Goal: Task Accomplishment & Management: Use online tool/utility

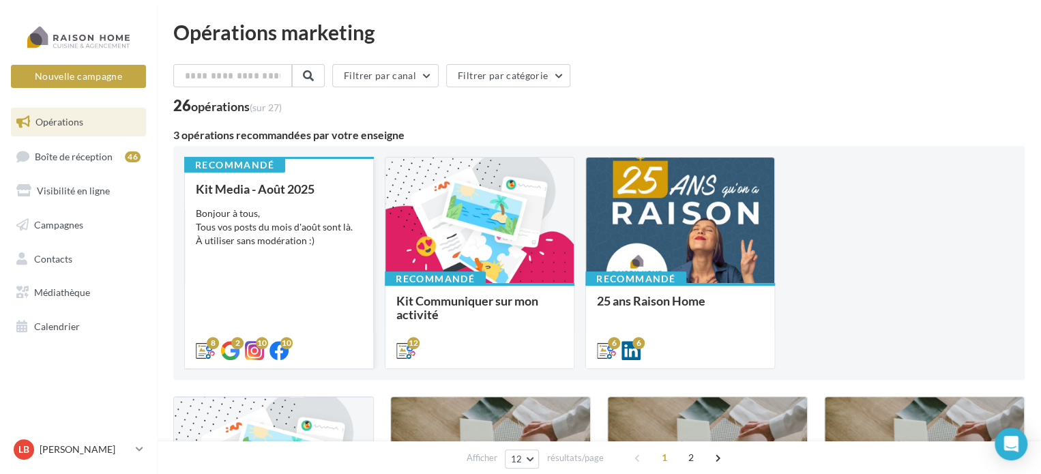
click at [246, 214] on div "Bonjour à tous, Tous vos posts du mois d'août sont là. À utiliser sans modérati…" at bounding box center [279, 227] width 166 height 41
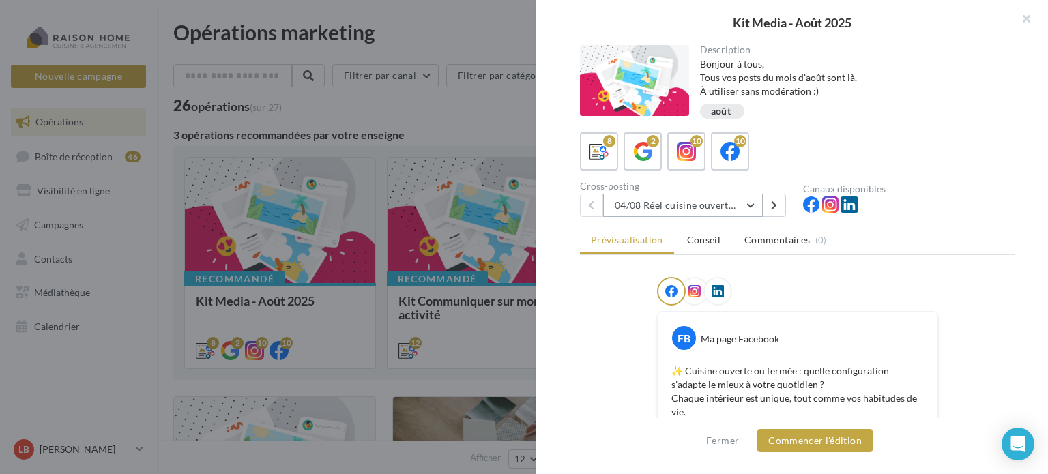
click at [754, 196] on button "04/08 Réel cuisine ouverte ou fermée" at bounding box center [683, 205] width 160 height 23
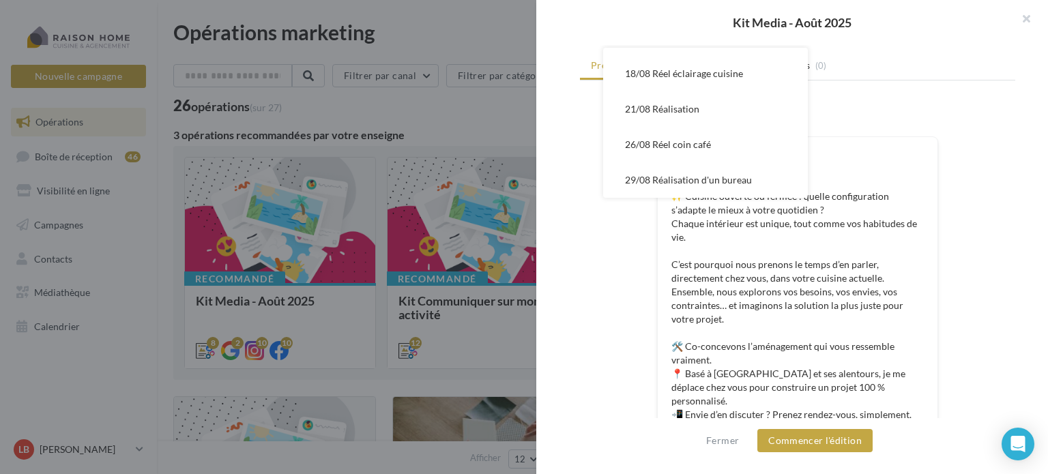
scroll to position [205, 0]
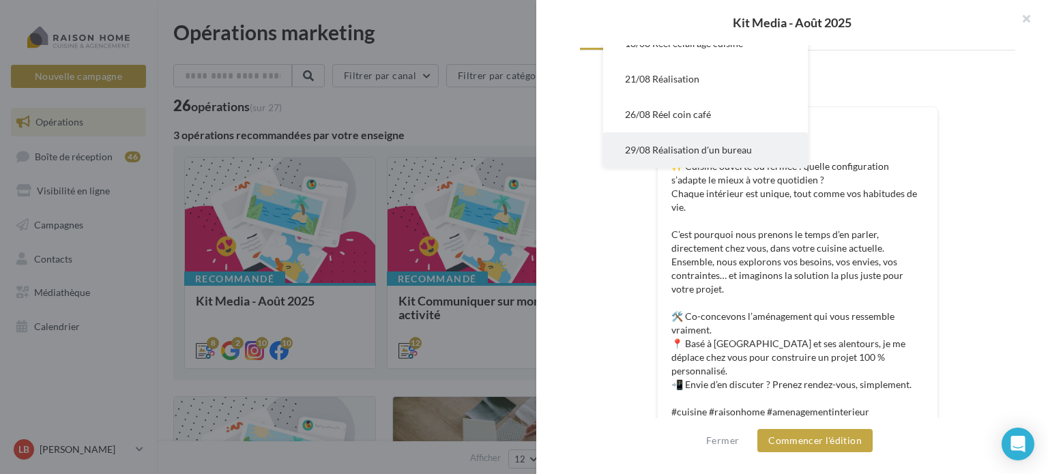
click at [711, 145] on span "29/08 Réalisation d'un bureau" at bounding box center [688, 150] width 127 height 12
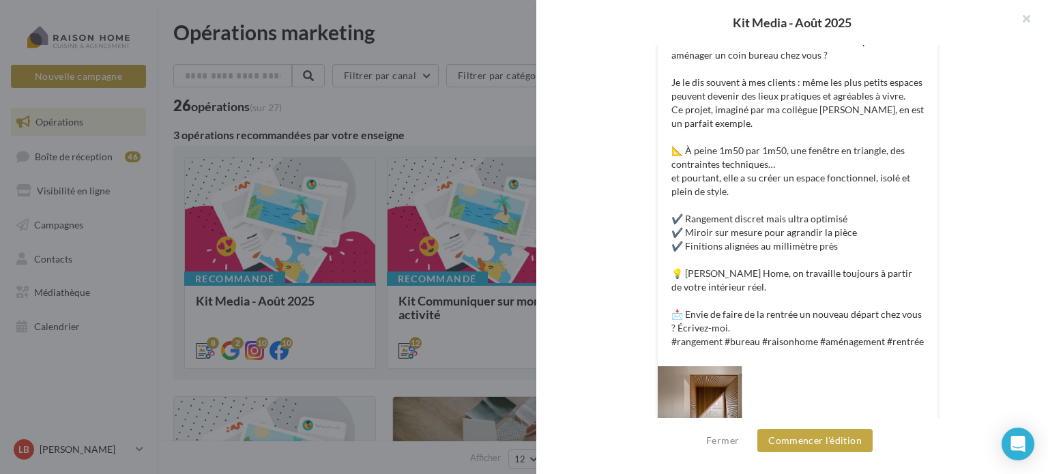
scroll to position [306, 0]
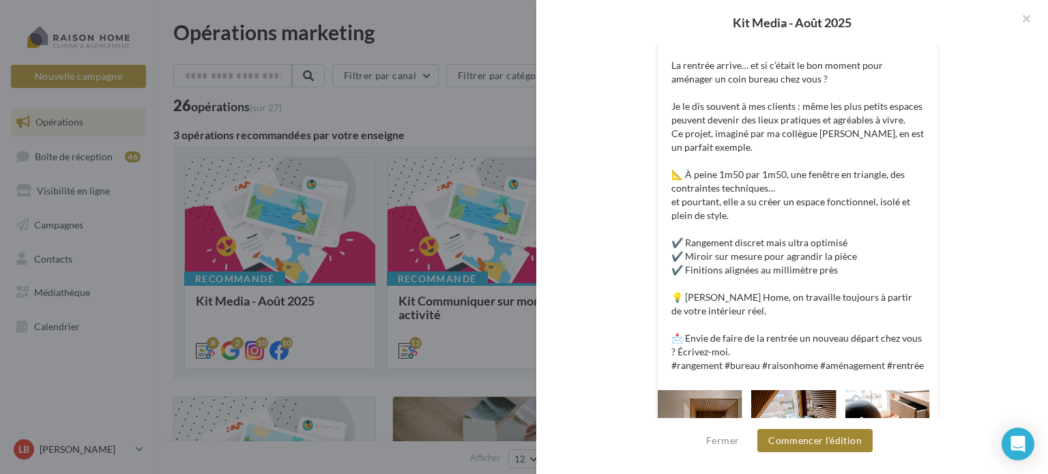
click at [818, 448] on button "Commencer l'édition" at bounding box center [814, 440] width 115 height 23
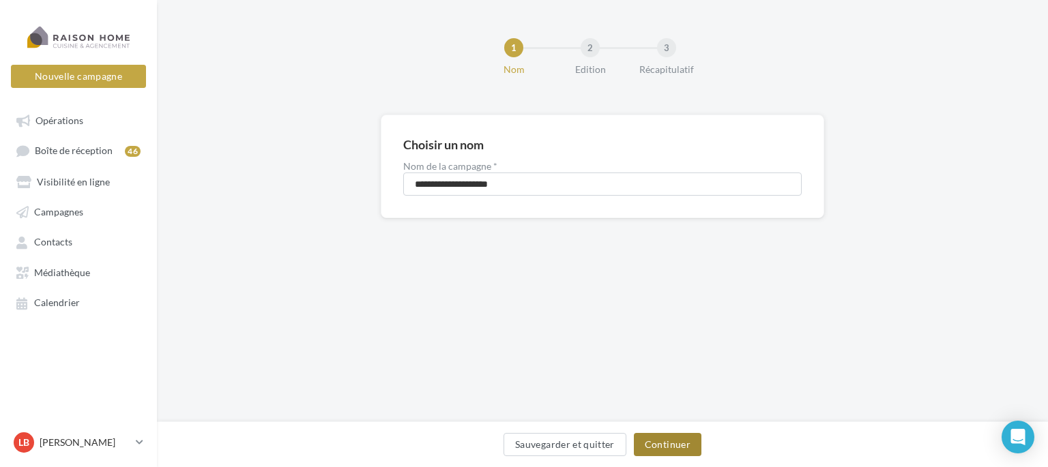
drag, startPoint x: 660, startPoint y: 444, endPoint x: 690, endPoint y: 428, distance: 34.2
click at [660, 444] on button "Continuer" at bounding box center [668, 444] width 68 height 23
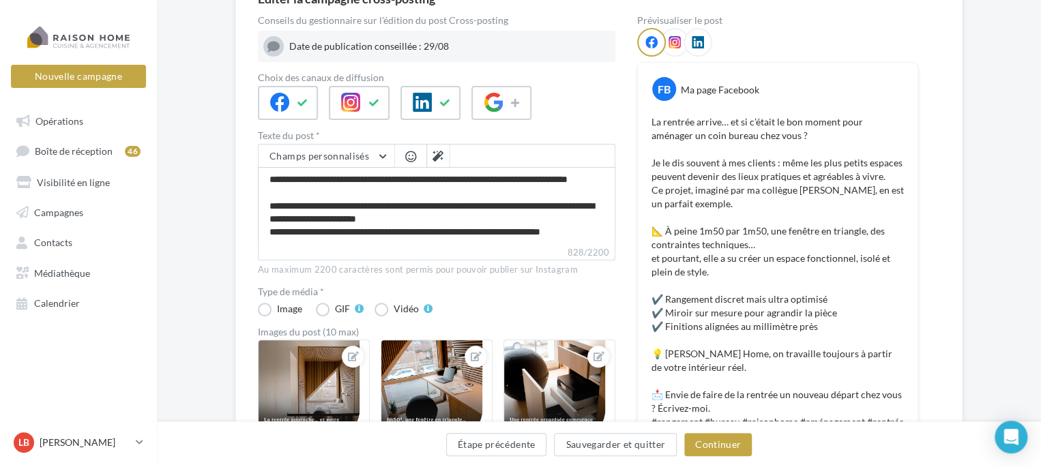
scroll to position [136, 0]
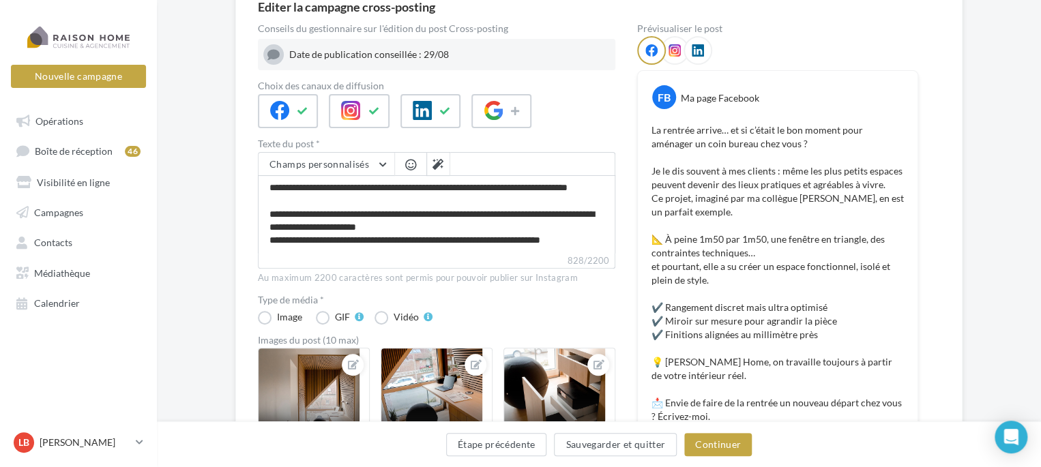
click at [374, 57] on div "Date de publication conseillée : 29/08" at bounding box center [449, 55] width 321 height 14
click at [720, 452] on button "Continuer" at bounding box center [718, 444] width 68 height 23
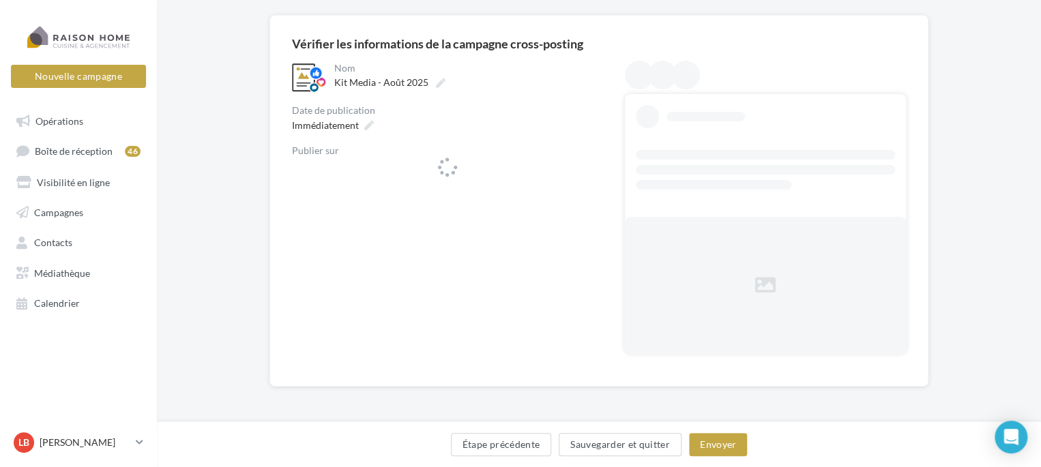
scroll to position [99, 0]
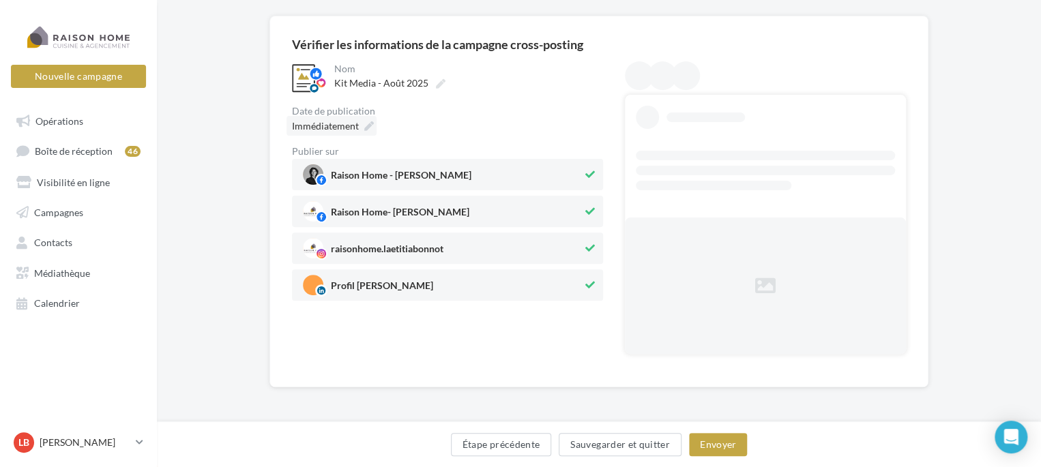
click at [350, 125] on span "Immédiatement" at bounding box center [325, 126] width 67 height 12
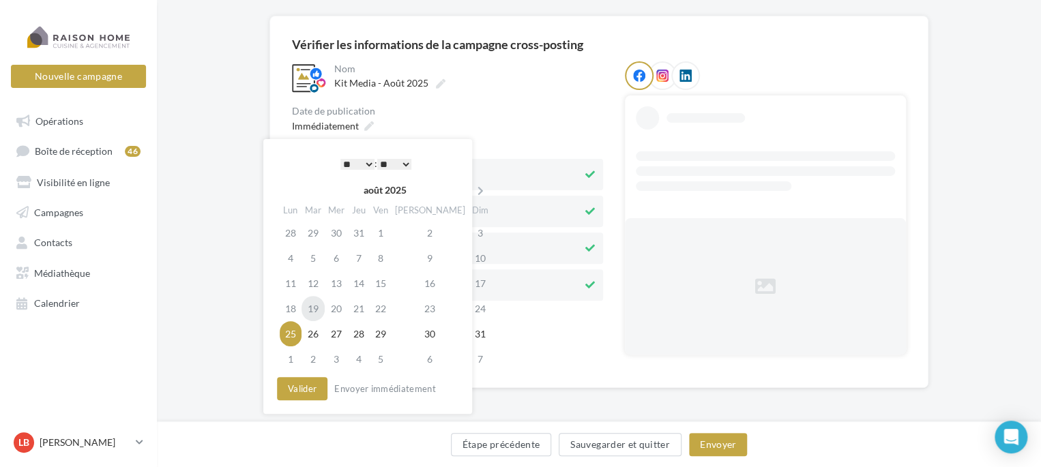
scroll to position [46, 0]
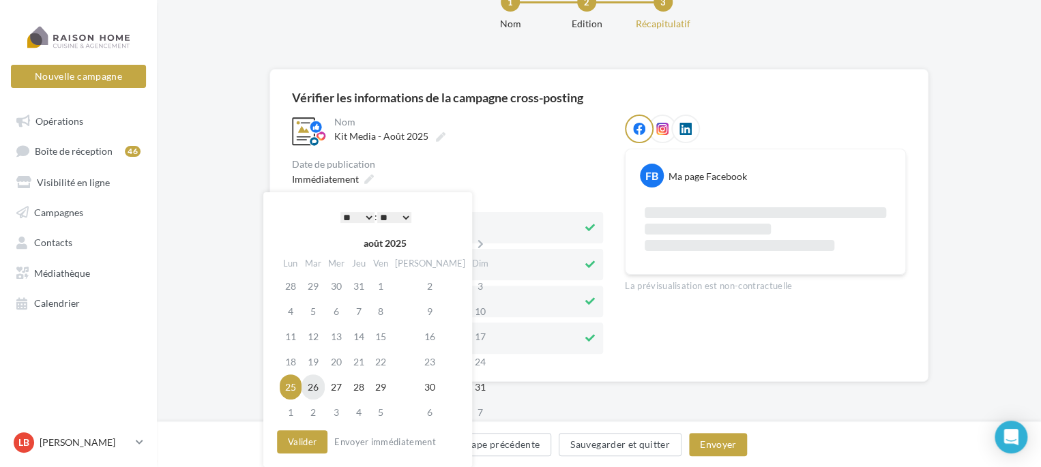
click at [316, 389] on td "26" at bounding box center [312, 386] width 23 height 25
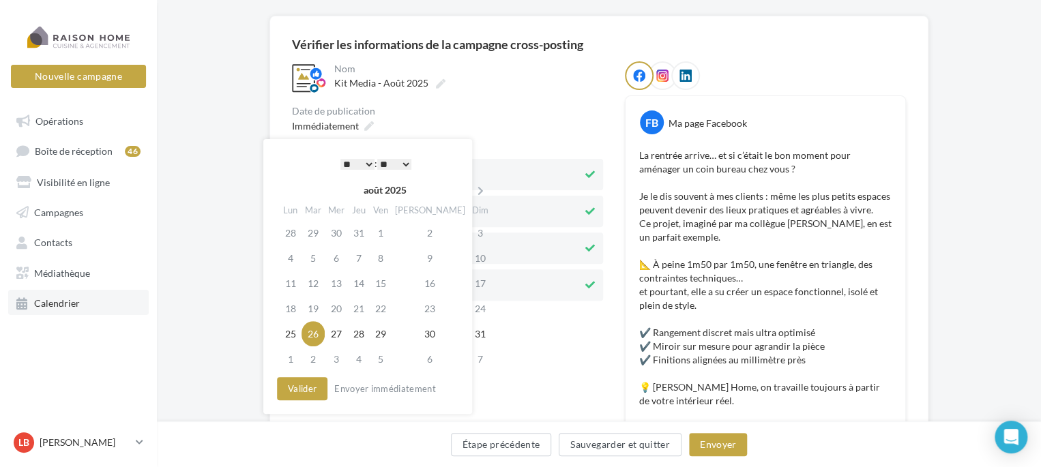
click at [78, 301] on span "Calendrier" at bounding box center [57, 303] width 46 height 12
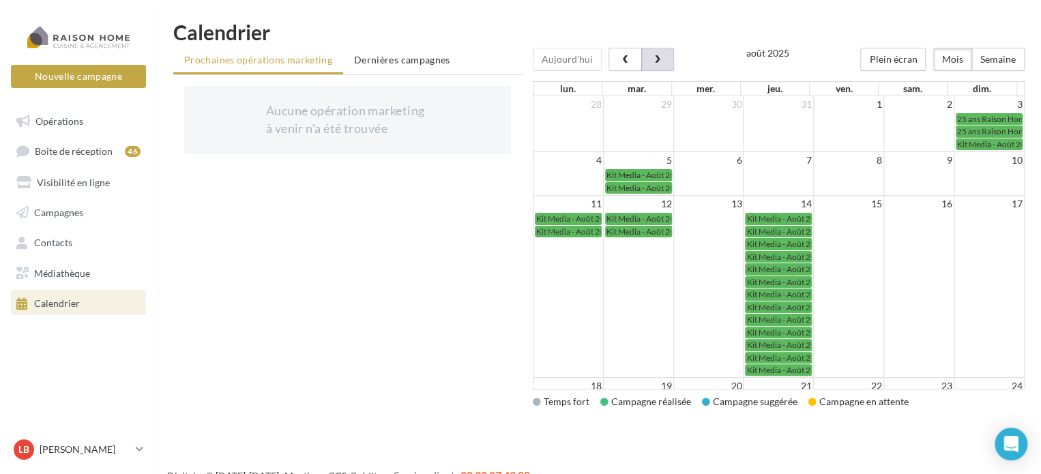
click at [660, 60] on span "button" at bounding box center [657, 60] width 12 height 10
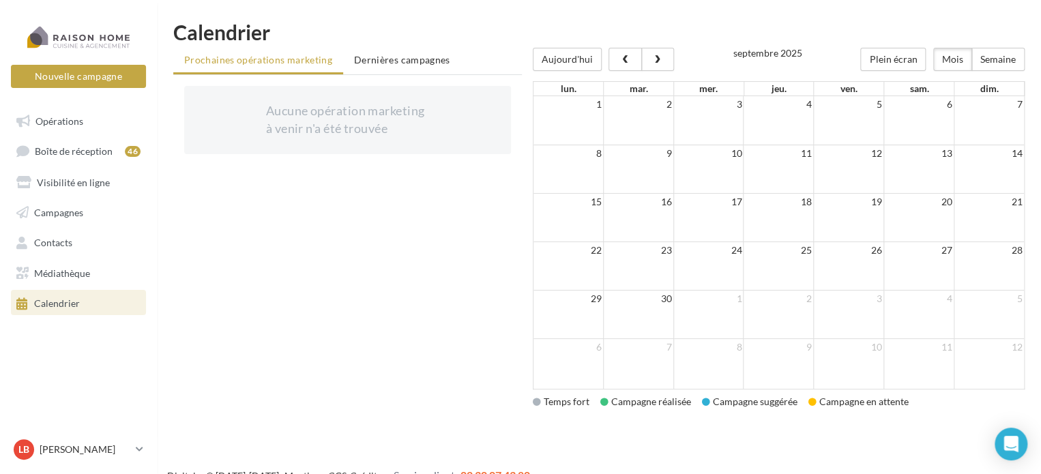
click at [602, 61] on div "Aujourd'hui" at bounding box center [603, 59] width 141 height 23
click at [617, 60] on button "button" at bounding box center [624, 59] width 33 height 23
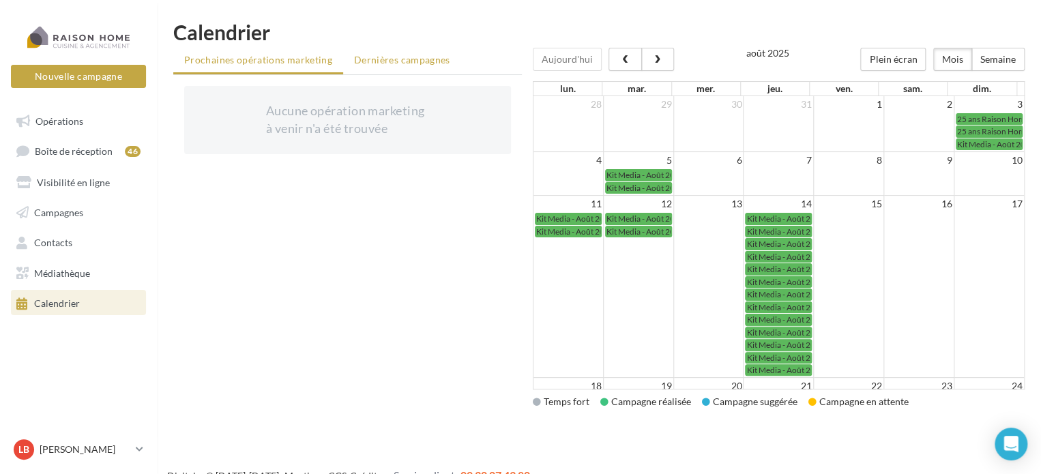
click at [404, 63] on span "Dernières campagnes" at bounding box center [402, 60] width 96 height 12
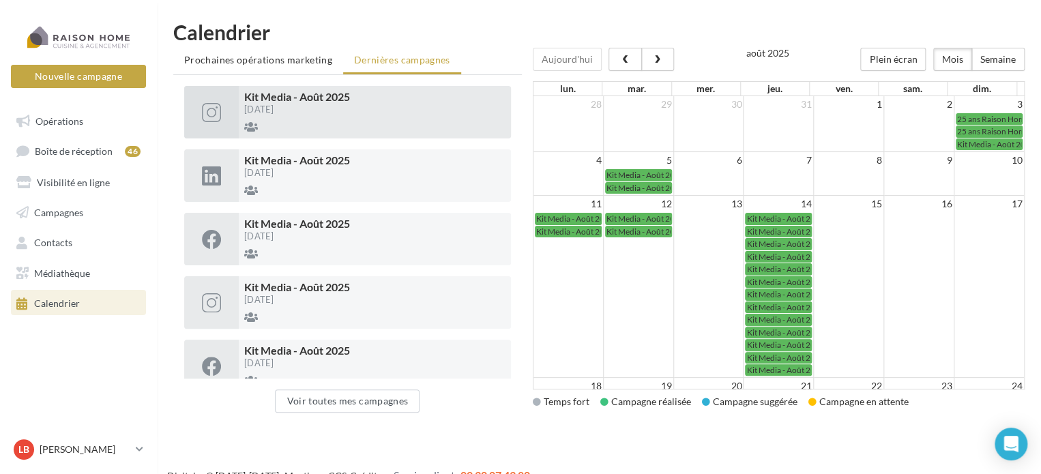
click at [316, 111] on div "[DATE]" at bounding box center [374, 109] width 261 height 9
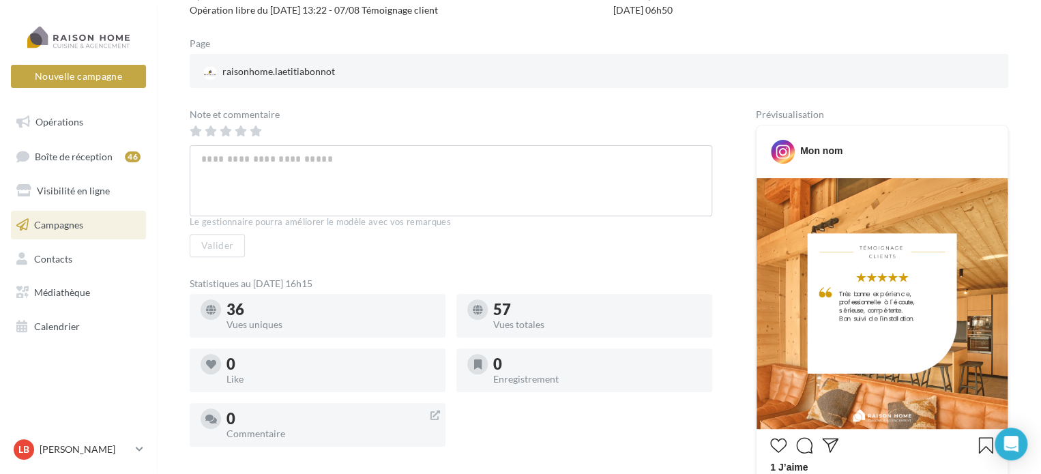
scroll to position [123, 0]
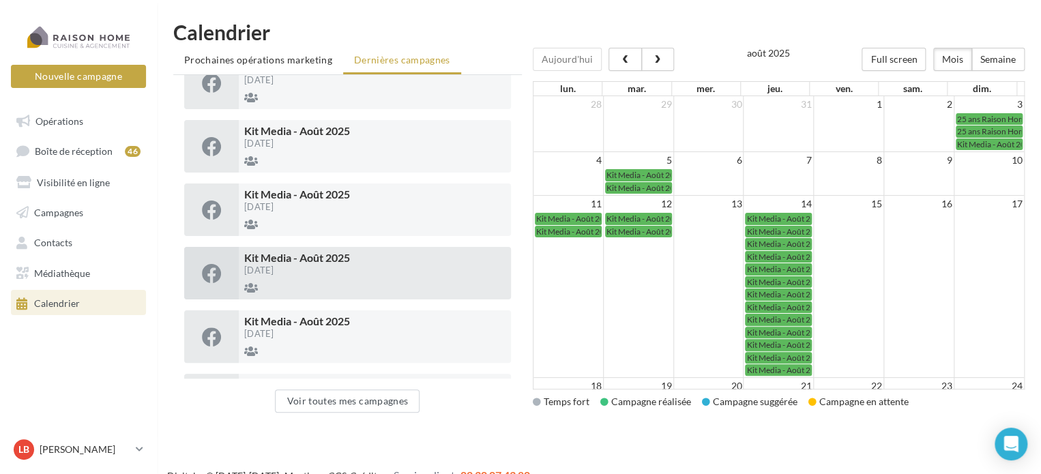
scroll to position [205, 0]
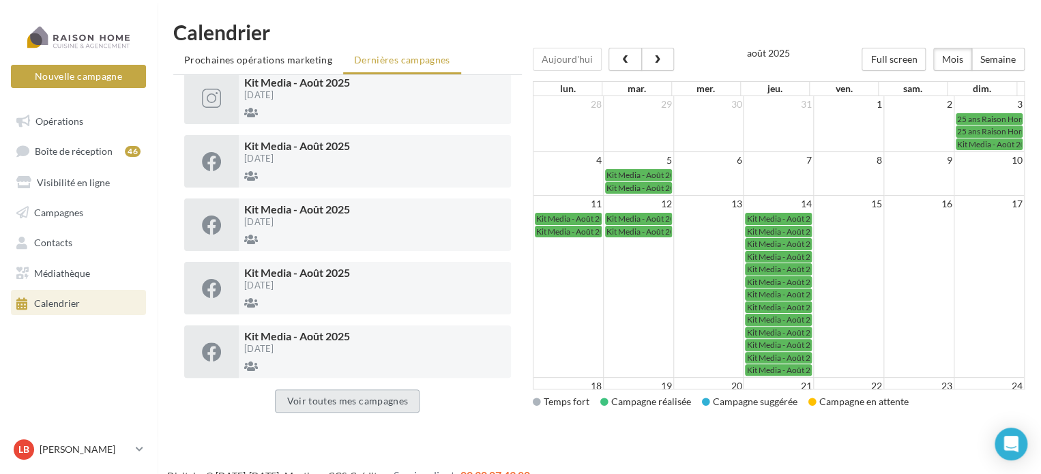
click at [339, 399] on button "Voir toutes mes campagnes" at bounding box center [347, 400] width 145 height 23
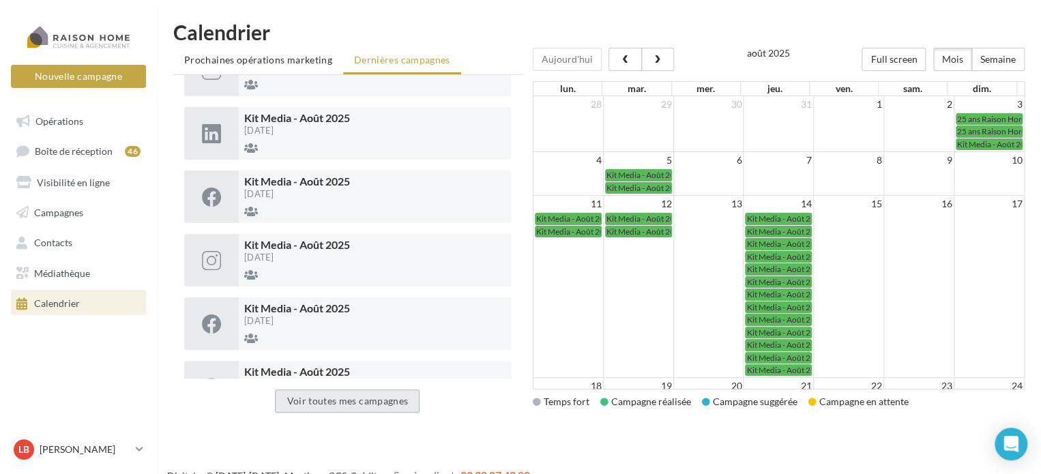
scroll to position [0, 0]
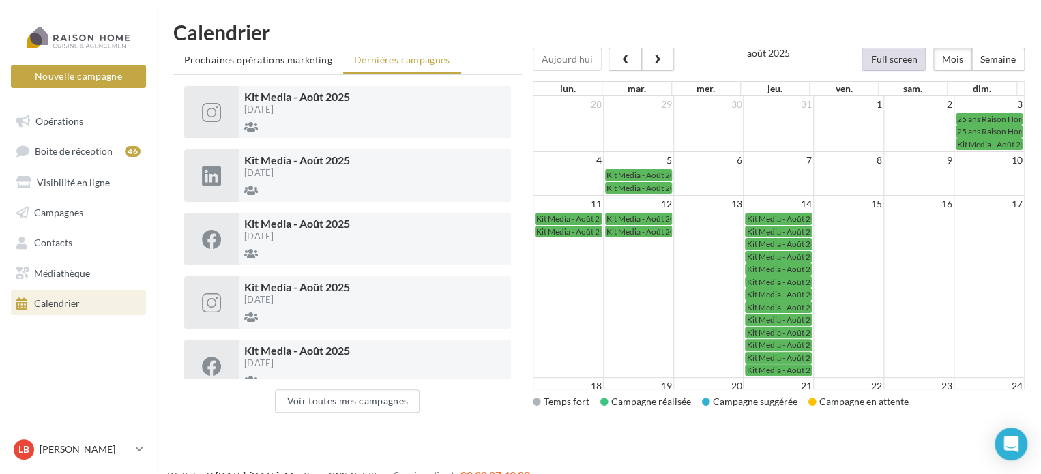
click at [899, 60] on button "Full screen" at bounding box center [893, 59] width 64 height 23
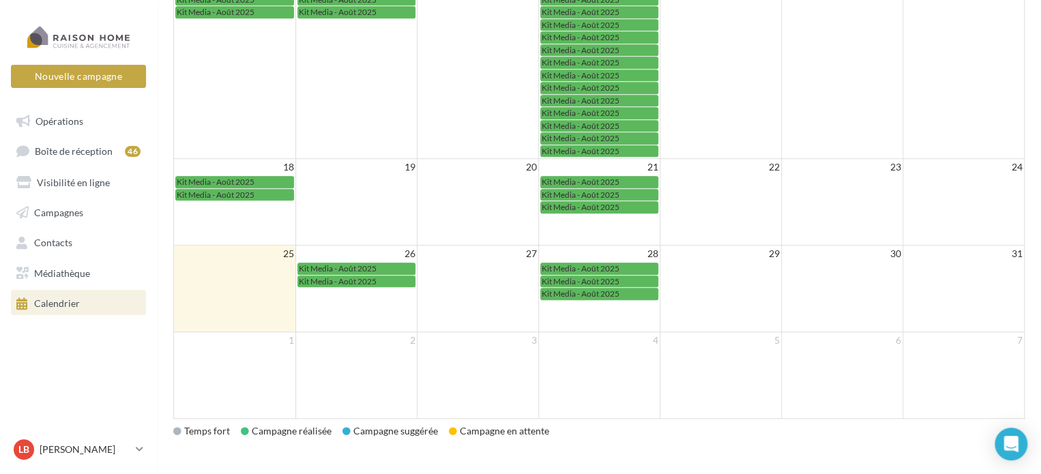
scroll to position [380, 0]
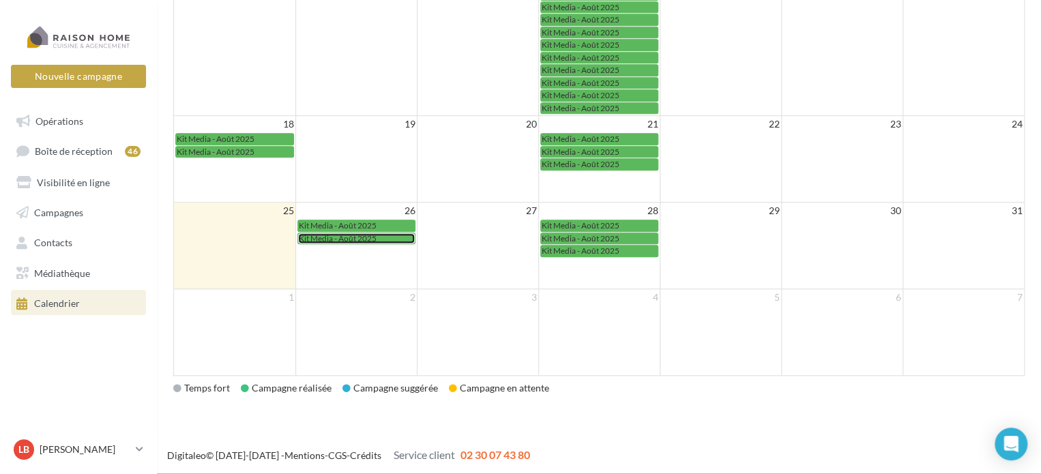
click at [347, 233] on span "Kit Media - Août 2025" at bounding box center [338, 238] width 78 height 10
click at [345, 220] on span "Kit Media - Août 2025" at bounding box center [338, 225] width 78 height 10
click at [591, 235] on span "Kit Media - Août 2025" at bounding box center [581, 238] width 78 height 10
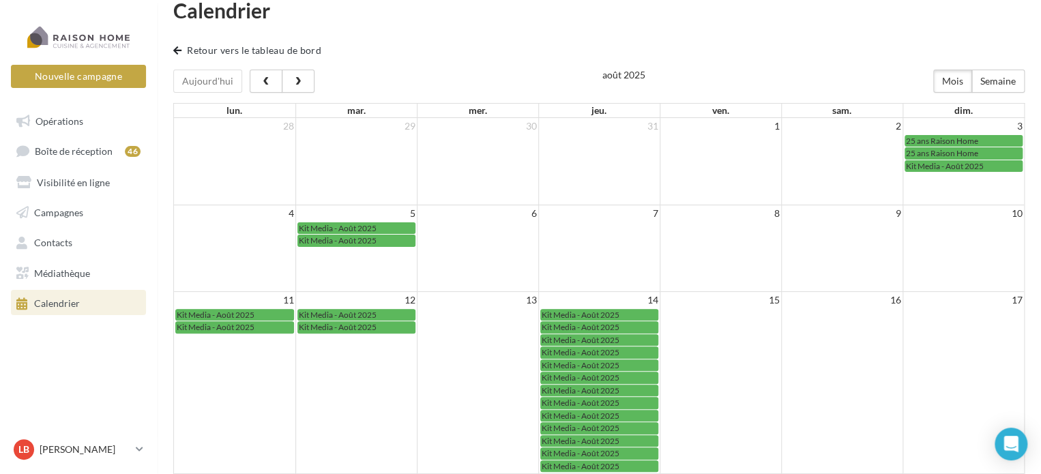
scroll to position [0, 0]
